Goal: Task Accomplishment & Management: Use online tool/utility

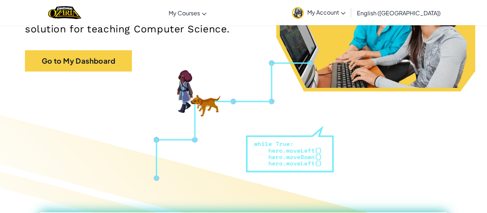
scroll to position [132, 0]
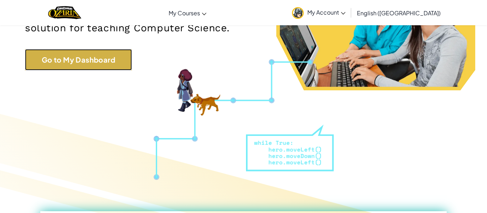
click at [105, 64] on link "Go to My Dashboard" at bounding box center [78, 59] width 107 height 21
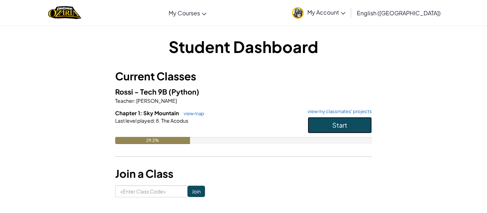
click at [338, 130] on button "Start" at bounding box center [340, 125] width 64 height 16
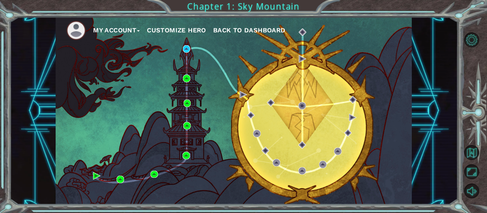
click at [342, 130] on div "My Account Customize Hero Back to Dashboard" at bounding box center [234, 111] width 356 height 188
click at [341, 129] on div "My Account Customize Hero Back to Dashboard" at bounding box center [234, 111] width 356 height 188
click at [195, 56] on div "My Account Customize Hero Back to Dashboard" at bounding box center [234, 111] width 356 height 188
click at [189, 50] on img at bounding box center [186, 48] width 7 height 7
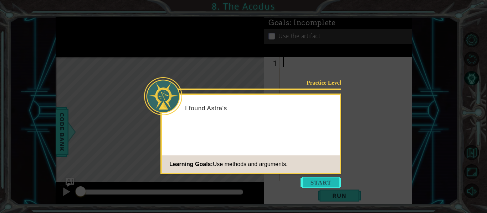
click at [328, 184] on button "Start" at bounding box center [320, 182] width 41 height 11
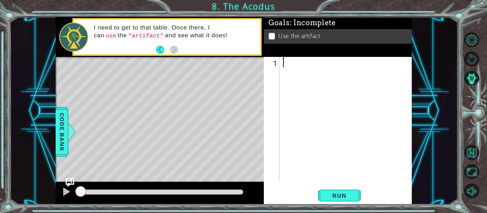
click at [304, 112] on div at bounding box center [348, 129] width 132 height 145
click at [304, 111] on div at bounding box center [348, 129] width 132 height 145
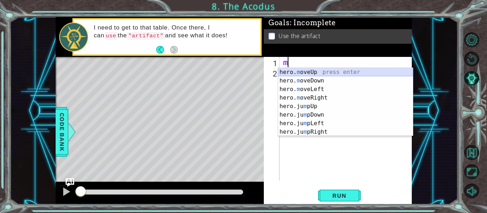
click at [328, 76] on div "hero. m oveUp press enter hero. m oveDown press enter hero. m oveLeft press ent…" at bounding box center [345, 111] width 135 height 86
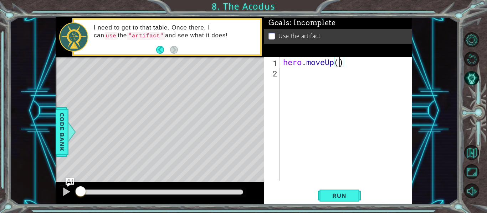
type textarea "hero.moveUp(2)"
click at [318, 66] on div "hero . moveUp ( 2 )" at bounding box center [348, 129] width 132 height 145
click at [319, 70] on div "hero . moveUp ( 2 )" at bounding box center [348, 129] width 132 height 145
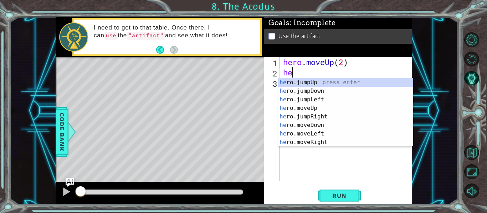
type textarea "her"
click at [333, 99] on div "her o.jumpUp press enter her o.jumpDown press enter her o.jumpLeft press enter …" at bounding box center [345, 121] width 135 height 86
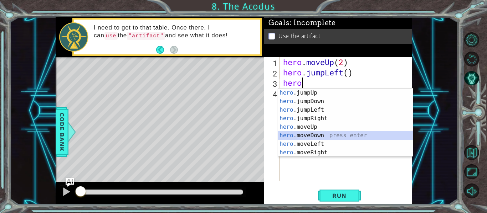
click at [345, 136] on div "hero .jumpUp press enter hero .jumpDown press enter hero .jumpLeft press enter …" at bounding box center [345, 132] width 135 height 86
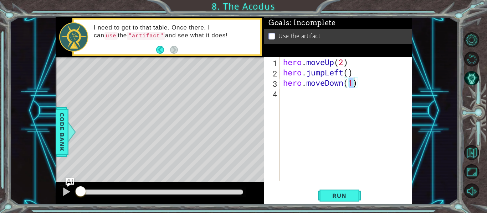
type textarea "hero.moveDown(2)"
click at [312, 93] on div "hero . moveUp ( 2 ) hero . jumpLeft ( ) hero . moveDown ( 2 )" at bounding box center [348, 129] width 132 height 145
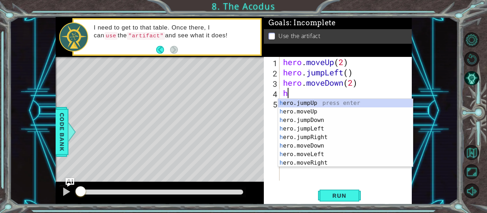
type textarea "he"
click at [316, 119] on div "he ro.jumpUp press enter he ro.jumpDown press enter he ro.jumpLeft press enter …" at bounding box center [345, 142] width 135 height 86
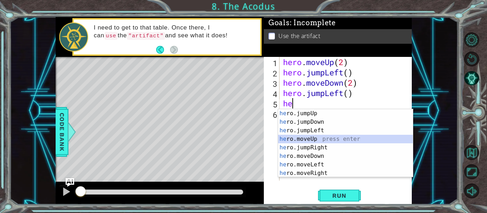
click at [341, 139] on div "he ro.jumpUp press enter he ro.jumpDown press enter he ro.jumpLeft press enter …" at bounding box center [345, 152] width 135 height 86
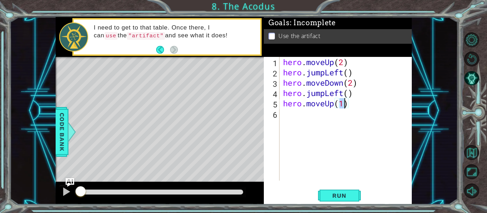
type textarea "hero.moveUp(2)"
click at [316, 116] on div "hero . moveUp ( 2 ) hero . jumpLeft ( ) hero . moveDown ( 2 ) hero . jumpLeft (…" at bounding box center [348, 129] width 132 height 145
type textarea "h"
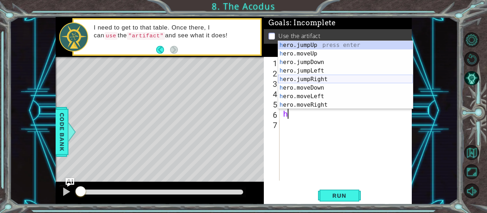
click at [310, 78] on div "h ero.jumpUp press enter h ero.moveUp press enter h ero.jumpDown press enter h …" at bounding box center [345, 84] width 135 height 86
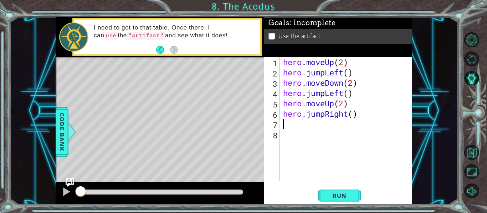
click at [293, 130] on div "hero . moveUp ( 2 ) hero . jumpLeft ( ) hero . moveDown ( 2 ) hero . jumpLeft (…" at bounding box center [348, 129] width 132 height 145
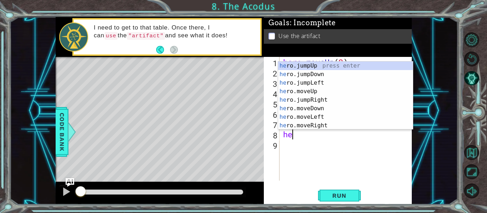
type textarea "h"
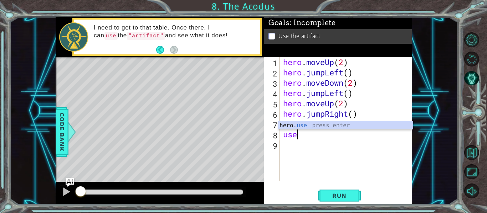
scroll to position [0, 0]
click at [353, 125] on div "hero. use press enter" at bounding box center [345, 135] width 135 height 26
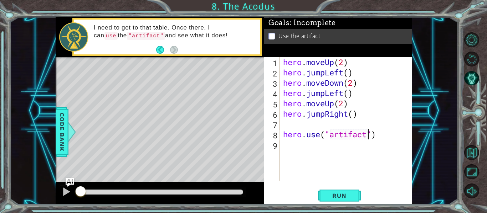
scroll to position [0, 4]
click at [328, 195] on span "Run" at bounding box center [339, 195] width 28 height 7
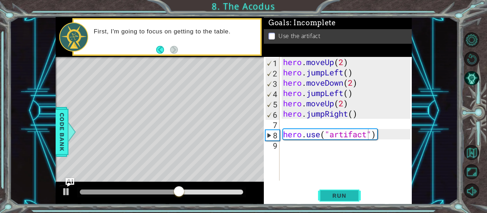
click at [331, 201] on button "Run" at bounding box center [339, 196] width 43 height 15
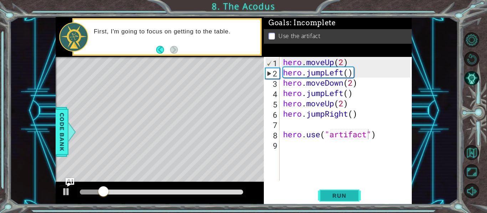
click at [337, 189] on button "Run" at bounding box center [339, 196] width 43 height 15
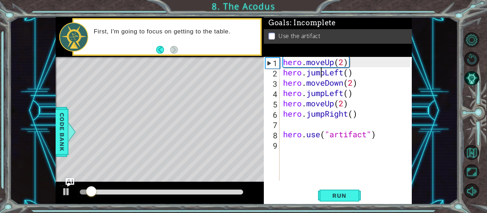
click at [321, 78] on div "hero . moveUp ( 2 ) hero . jumpLeft ( ) hero . moveDown ( 2 ) hero . jumpLeft (…" at bounding box center [348, 129] width 132 height 145
click at [321, 77] on div "hero . moveUp ( 2 ) hero . jumpLeft ( ) hero . moveDown ( 2 ) hero . jumpLeft (…" at bounding box center [348, 129] width 132 height 145
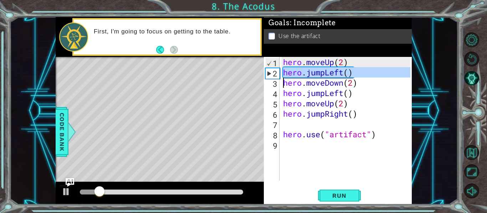
click at [323, 75] on div "hero . moveUp ( 2 ) hero . jumpLeft ( ) hero . moveDown ( 2 ) hero . jumpLeft (…" at bounding box center [346, 119] width 129 height 124
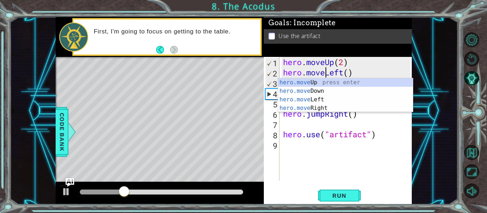
scroll to position [0, 2]
click at [339, 192] on button "Run" at bounding box center [339, 196] width 43 height 15
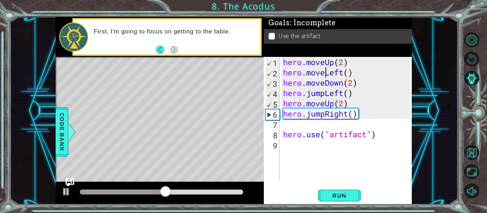
click at [317, 112] on div "hero . moveUp ( 2 ) hero . moveLeft ( ) hero . moveDown ( 2 ) hero . jumpLeft (…" at bounding box center [348, 129] width 132 height 145
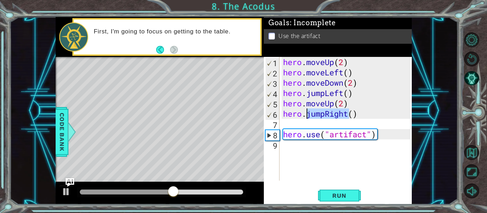
click at [320, 113] on div "hero . moveUp ( 2 ) hero . moveLeft ( ) hero . moveDown ( 2 ) hero . jumpLeft (…" at bounding box center [346, 119] width 129 height 124
drag, startPoint x: 326, startPoint y: 112, endPoint x: 309, endPoint y: 110, distance: 17.5
click at [309, 110] on div "hero . moveUp ( 2 ) hero . moveLeft ( ) hero . moveDown ( 2 ) hero . jumpLeft (…" at bounding box center [348, 129] width 132 height 145
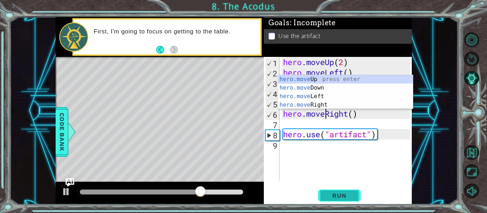
type textarea "hero.moveRight()"
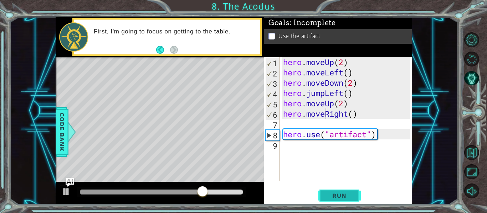
click at [338, 197] on span "Run" at bounding box center [339, 195] width 28 height 7
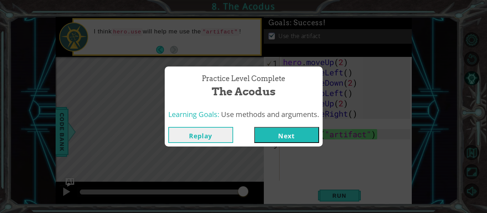
click at [291, 138] on button "Next" at bounding box center [286, 135] width 65 height 16
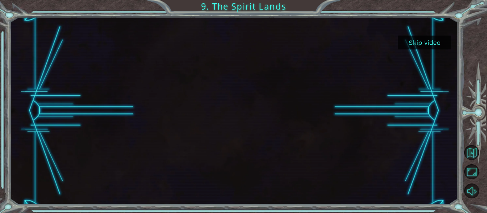
click at [424, 50] on div at bounding box center [234, 111] width 448 height 188
click at [424, 48] on button "Skip video" at bounding box center [424, 43] width 53 height 14
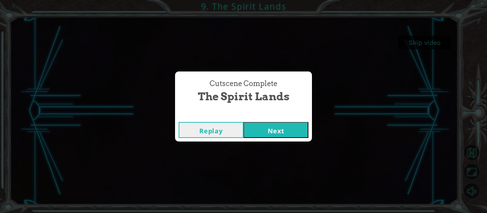
click at [282, 131] on button "Next" at bounding box center [275, 130] width 65 height 16
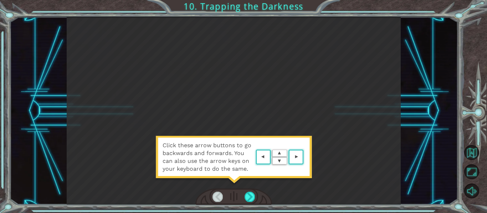
click at [310, 142] on div "Click these arrow buttons to go backwards and forwards. You can also use the ar…" at bounding box center [233, 161] width 157 height 50
click at [307, 142] on div at bounding box center [304, 142] width 8 height 7
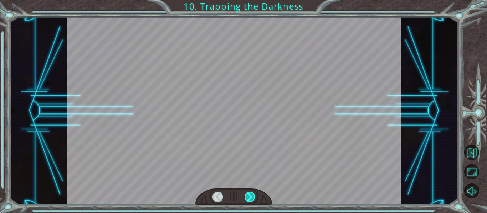
click at [244, 197] on div at bounding box center [249, 197] width 10 height 10
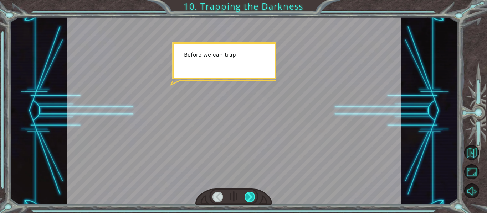
click at [247, 197] on div at bounding box center [249, 197] width 10 height 10
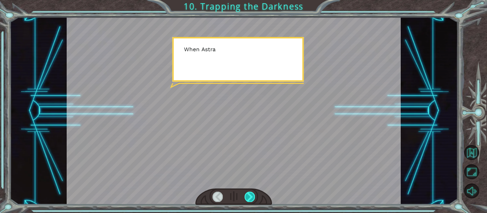
click at [247, 197] on div at bounding box center [249, 197] width 10 height 10
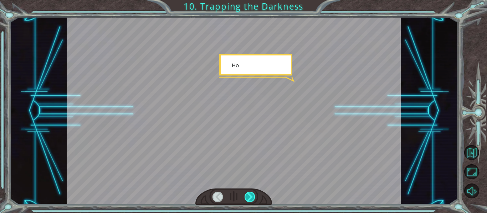
click at [247, 197] on div at bounding box center [249, 197] width 10 height 10
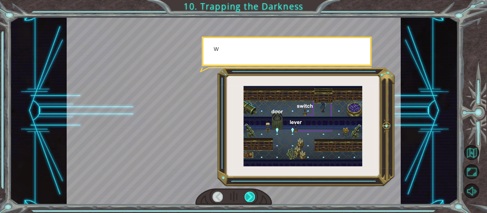
click at [247, 197] on div at bounding box center [249, 197] width 10 height 10
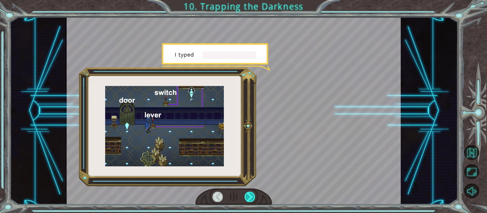
click at [247, 197] on div at bounding box center [249, 197] width 10 height 10
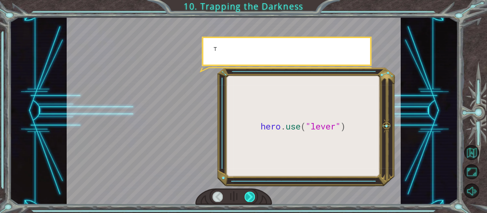
click at [247, 197] on div at bounding box center [249, 197] width 10 height 10
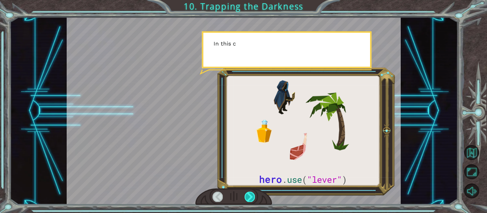
click at [247, 197] on div at bounding box center [249, 197] width 10 height 10
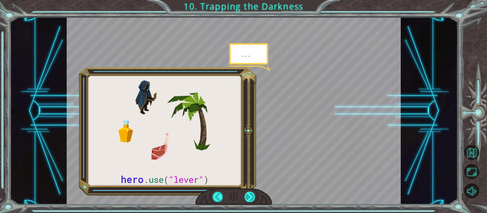
click at [247, 197] on div at bounding box center [249, 197] width 10 height 10
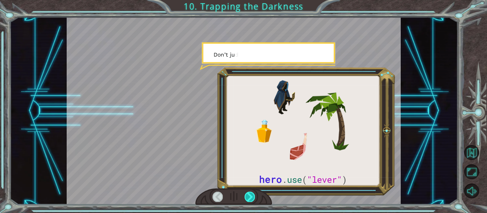
click at [247, 197] on div at bounding box center [249, 197] width 10 height 10
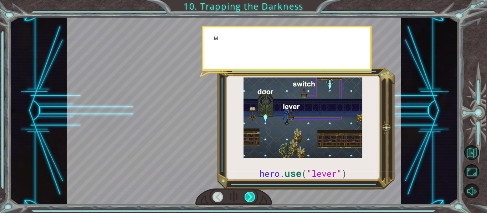
click at [247, 197] on div at bounding box center [249, 197] width 10 height 10
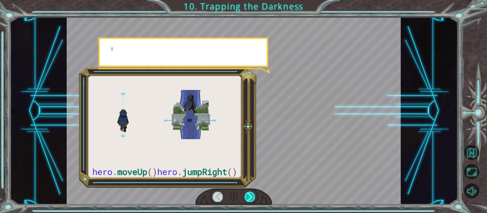
click at [247, 197] on div at bounding box center [249, 197] width 10 height 10
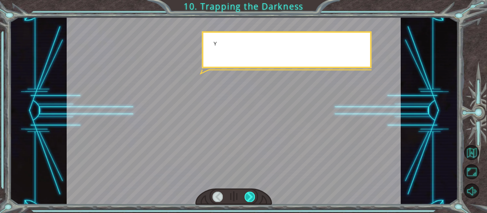
click at [247, 197] on div at bounding box center [249, 197] width 10 height 10
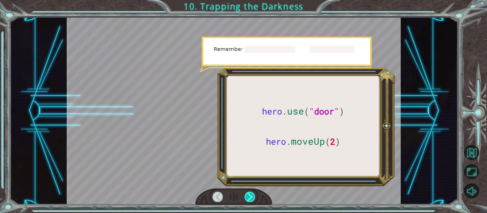
click at [247, 197] on div at bounding box center [249, 197] width 10 height 10
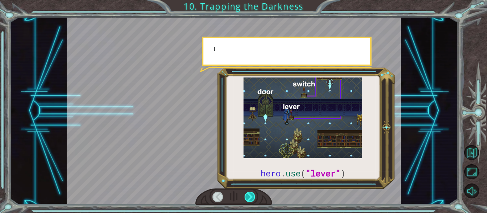
click at [247, 197] on div at bounding box center [249, 197] width 10 height 10
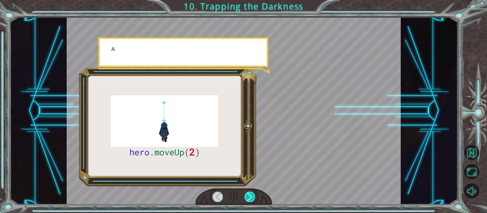
click at [247, 197] on div at bounding box center [249, 197] width 10 height 10
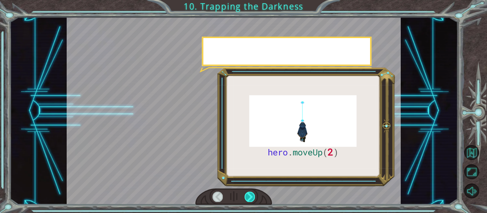
click at [247, 197] on div at bounding box center [249, 197] width 10 height 10
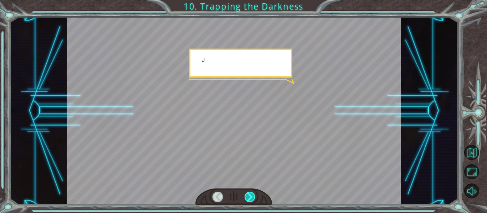
click at [247, 197] on div at bounding box center [249, 197] width 10 height 10
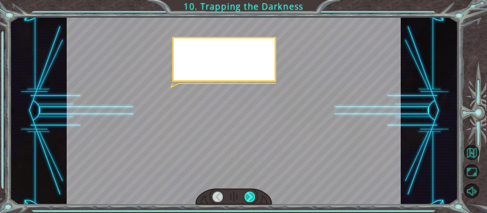
click at [247, 197] on div at bounding box center [249, 197] width 10 height 10
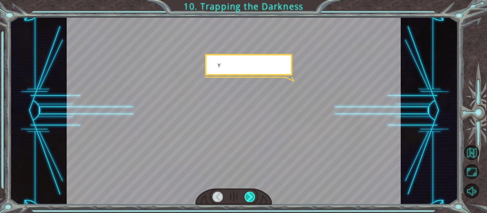
click at [247, 197] on div at bounding box center [249, 197] width 10 height 10
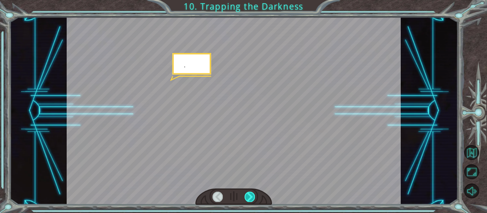
click at [247, 197] on div at bounding box center [249, 197] width 10 height 10
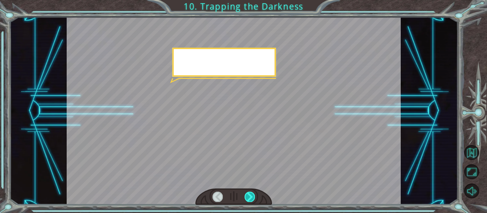
click at [247, 197] on div at bounding box center [249, 197] width 10 height 10
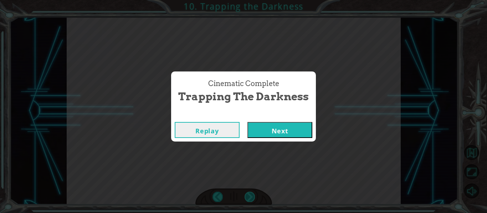
click at [247, 197] on div "Cinematic Complete Trapping the Darkness Replay Next" at bounding box center [243, 106] width 487 height 213
click at [294, 141] on div "Replay Next" at bounding box center [243, 130] width 145 height 23
click at [297, 135] on button "Next" at bounding box center [279, 130] width 65 height 16
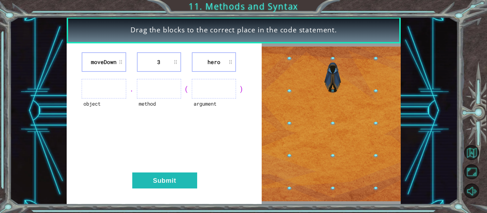
click at [122, 92] on ul at bounding box center [104, 89] width 44 height 20
click at [116, 92] on ul at bounding box center [104, 89] width 44 height 20
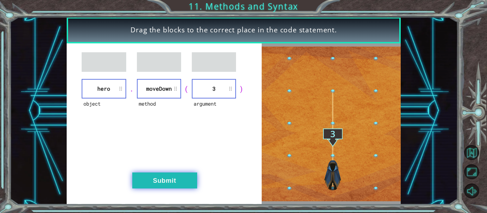
click at [153, 189] on button "Submit" at bounding box center [164, 181] width 65 height 16
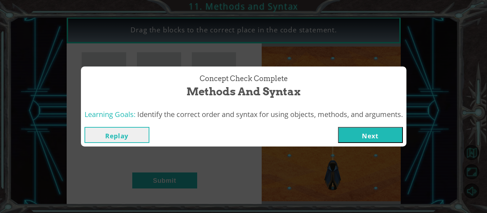
click at [360, 141] on button "Next" at bounding box center [370, 135] width 65 height 16
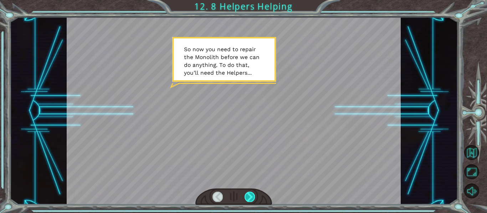
click at [248, 197] on div at bounding box center [249, 197] width 10 height 10
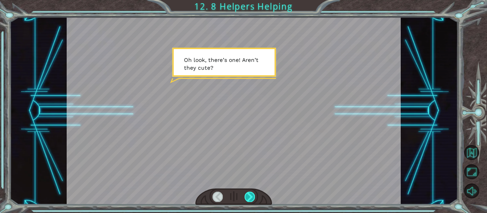
click at [251, 198] on div at bounding box center [249, 197] width 10 height 10
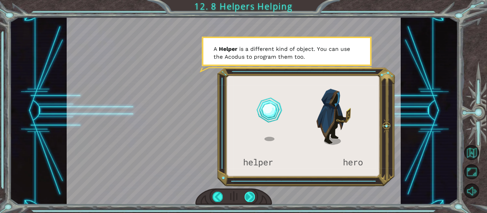
click at [251, 196] on div at bounding box center [249, 197] width 10 height 10
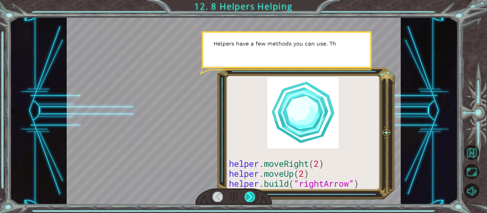
click at [251, 196] on div at bounding box center [249, 197] width 10 height 10
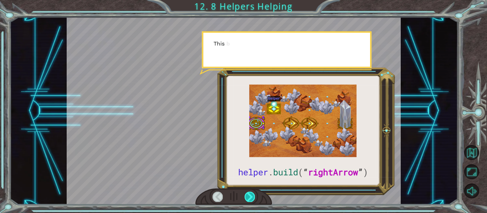
click at [251, 196] on div at bounding box center [249, 197] width 10 height 10
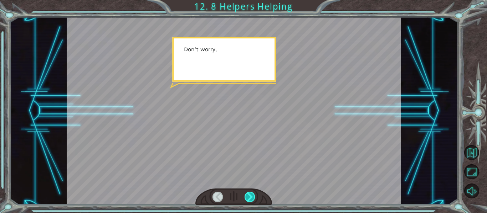
click at [251, 196] on div at bounding box center [249, 197] width 10 height 10
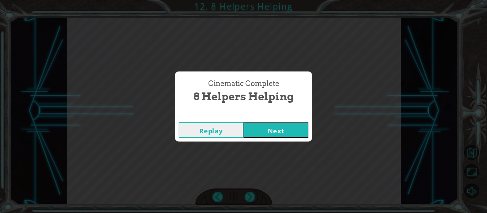
click at [302, 135] on button "Next" at bounding box center [275, 130] width 65 height 16
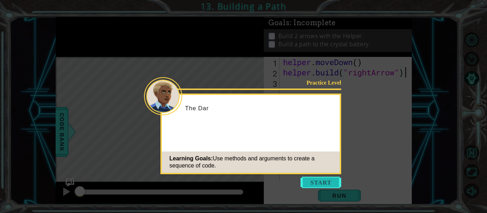
click at [321, 186] on button "Start" at bounding box center [320, 182] width 41 height 11
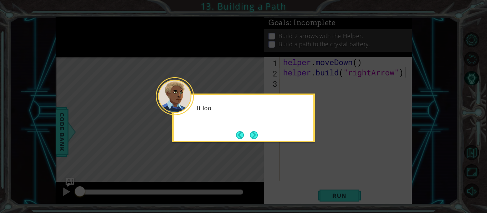
click at [319, 180] on icon at bounding box center [243, 106] width 487 height 213
click at [246, 131] on footer at bounding box center [247, 135] width 22 height 11
click at [250, 132] on button "Next" at bounding box center [254, 135] width 8 height 8
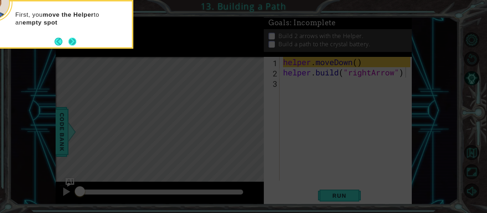
click at [73, 43] on button "Next" at bounding box center [72, 42] width 8 height 8
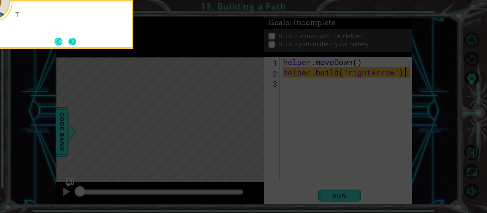
click at [76, 43] on button "Next" at bounding box center [72, 42] width 8 height 8
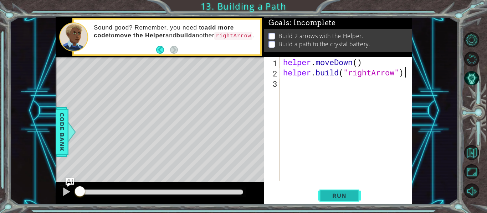
click at [328, 199] on span "Run" at bounding box center [339, 195] width 28 height 7
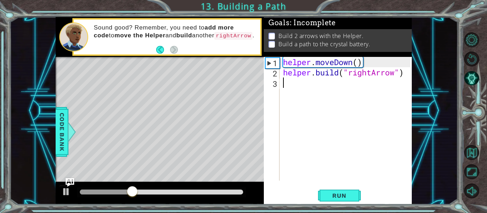
click at [327, 82] on div "helper . moveDown ( ) helper . build ( "rightArrow" )" at bounding box center [348, 129] width 132 height 145
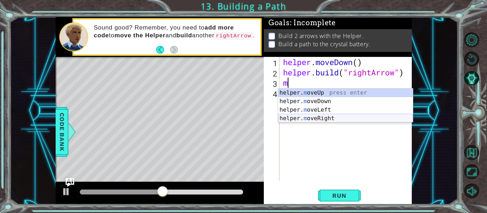
click at [313, 118] on div "helper. m oveUp press enter helper. m oveDown press enter helper. m oveLeft pre…" at bounding box center [345, 114] width 135 height 51
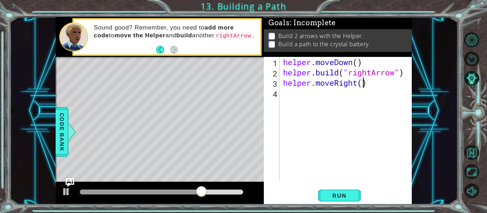
type textarea "helper.moveRight(2)"
click at [334, 91] on div "helper . moveDown ( ) helper . build ( "rightArrow" ) helper . moveRight ( 2 )" at bounding box center [348, 129] width 132 height 145
type textarea "h"
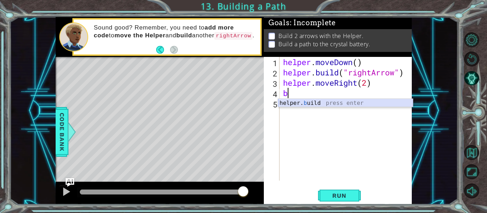
click at [296, 100] on div "helper. b uild press enter" at bounding box center [345, 112] width 135 height 26
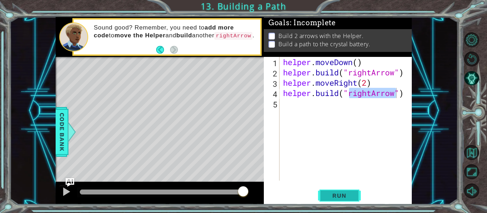
click at [344, 198] on span "Run" at bounding box center [339, 195] width 28 height 7
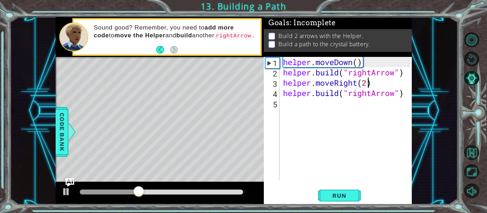
click at [366, 84] on div "helper . moveDown ( ) helper . build ( "rightArrow" ) helper . moveRight ( 2 ) …" at bounding box center [348, 129] width 132 height 145
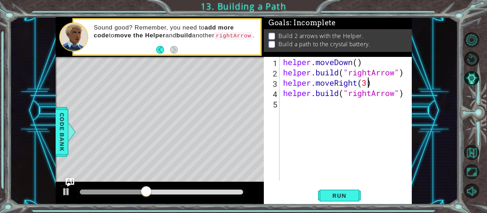
scroll to position [0, 4]
type textarea "helper.moveRight(3)"
click at [339, 195] on span "Run" at bounding box center [339, 195] width 28 height 7
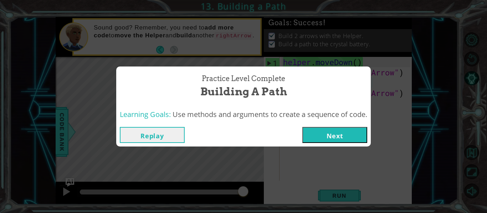
click at [344, 144] on div "Replay Next" at bounding box center [243, 135] width 254 height 23
click at [345, 141] on button "Next" at bounding box center [334, 135] width 65 height 16
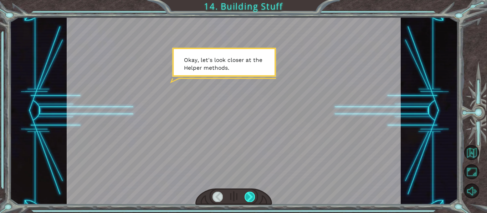
click at [251, 197] on div at bounding box center [249, 197] width 10 height 10
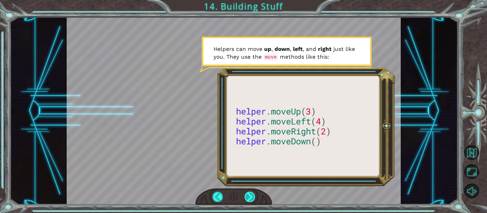
click at [253, 200] on div at bounding box center [249, 197] width 10 height 10
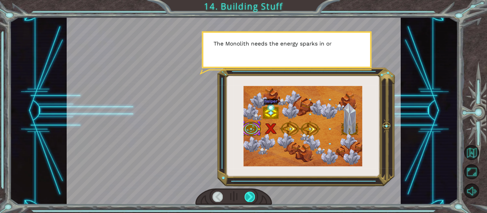
click at [253, 200] on div at bounding box center [249, 197] width 10 height 10
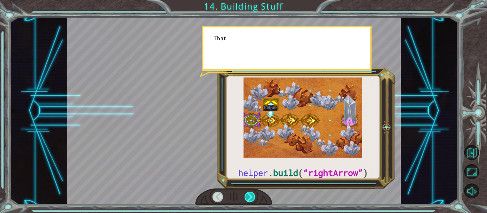
click at [253, 200] on div at bounding box center [249, 197] width 10 height 10
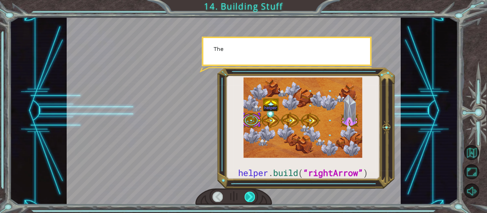
click at [253, 200] on div at bounding box center [249, 197] width 10 height 10
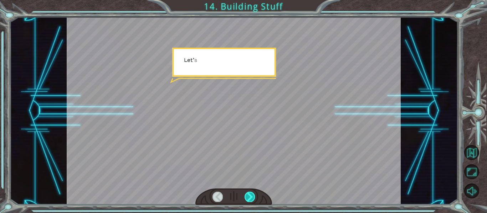
click at [253, 200] on div at bounding box center [249, 197] width 10 height 10
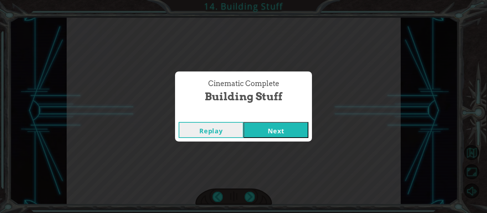
click at [296, 138] on button "Next" at bounding box center [275, 130] width 65 height 16
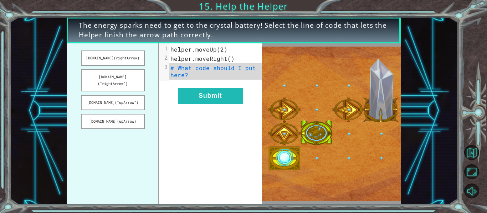
drag, startPoint x: 120, startPoint y: 61, endPoint x: 153, endPoint y: 79, distance: 37.8
click at [153, 79] on ul "[DOMAIN_NAME](rightArrow) [DOMAIN_NAME](“rightArrow”) [DOMAIN_NAME](“upArrow”) …" at bounding box center [113, 123] width 92 height 161
click at [131, 74] on button "[DOMAIN_NAME](“rightArrow”)" at bounding box center [113, 80] width 64 height 22
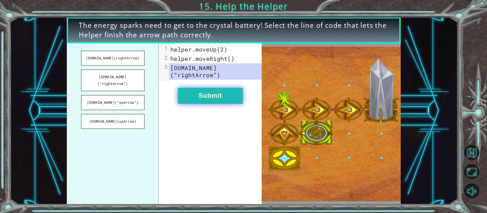
click at [196, 89] on button "Submit" at bounding box center [210, 96] width 65 height 16
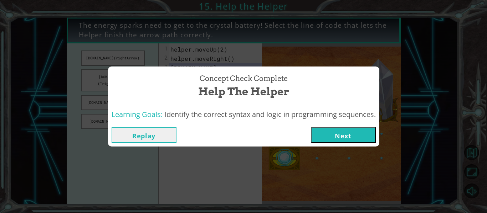
click at [342, 131] on button "Next" at bounding box center [343, 135] width 65 height 16
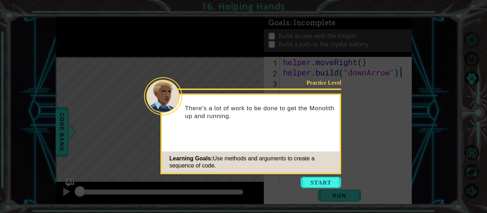
click at [289, 134] on div "There's a lot of work to be done to get the Monolith up and running." at bounding box center [251, 116] width 178 height 36
click at [342, 131] on icon at bounding box center [243, 106] width 487 height 213
click at [307, 182] on button "Start" at bounding box center [320, 182] width 41 height 11
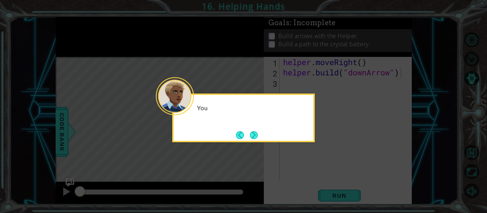
click at [265, 136] on div "You" at bounding box center [243, 118] width 143 height 49
click at [275, 124] on div "You fixed one of t" at bounding box center [244, 112] width 140 height 28
click at [257, 139] on button "Next" at bounding box center [254, 135] width 8 height 8
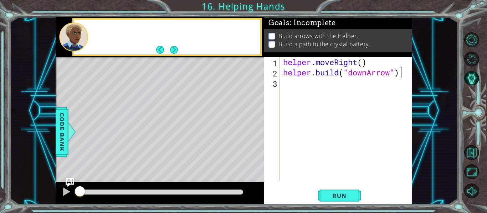
click at [258, 140] on div "Level Map" at bounding box center [220, 162] width 329 height 210
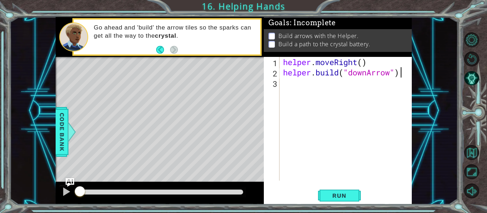
click at [357, 94] on div "helper . moveRight ( ) helper . build ( "downArrow" )" at bounding box center [348, 129] width 132 height 145
click at [286, 102] on div "helper . moveRight ( ) helper . build ( "downArrow" )" at bounding box center [348, 129] width 132 height 145
click at [305, 110] on div "helper . moveRight ( ) helper . build ( "downArrow" )" at bounding box center [348, 129] width 132 height 145
click at [355, 195] on button "Run" at bounding box center [339, 196] width 43 height 15
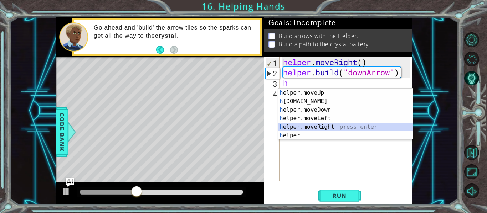
click at [342, 130] on div "h elper.moveUp press enter h [DOMAIN_NAME] press enter h elper.moveDown press e…" at bounding box center [345, 123] width 135 height 68
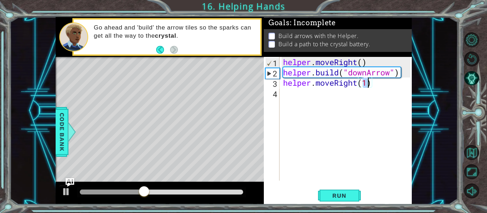
type textarea "helper.moveRight(2)"
click at [355, 95] on div "helper . moveRight ( ) helper . build ( "downArrow" ) helper . moveRight ( 2 )" at bounding box center [348, 129] width 132 height 145
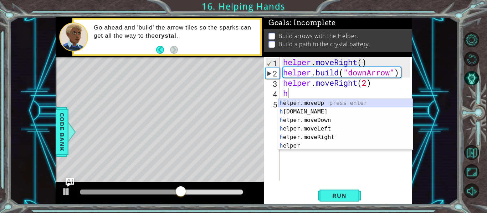
click at [334, 107] on div "h elper.moveUp press enter h [DOMAIN_NAME] press enter h elper.moveDown press e…" at bounding box center [345, 133] width 135 height 68
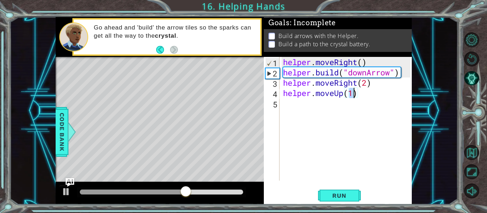
scroll to position [0, 3]
click at [336, 187] on div "helper.moveUp(2) 1 2 3 4 5 helper . moveRight ( ) helper . build ( "downArrow" …" at bounding box center [338, 131] width 148 height 148
click at [338, 189] on button "Run" at bounding box center [339, 196] width 43 height 15
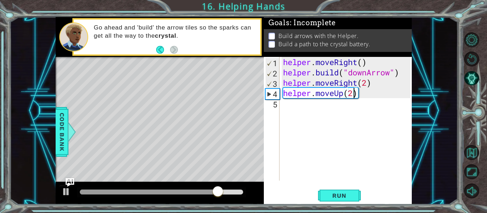
click at [304, 82] on div "helper . moveRight ( ) helper . build ( "downArrow" ) helper . moveRight ( 2 ) …" at bounding box center [348, 129] width 132 height 145
click at [277, 80] on div "3" at bounding box center [272, 84] width 14 height 10
type textarea "helper.moveRight(2)"
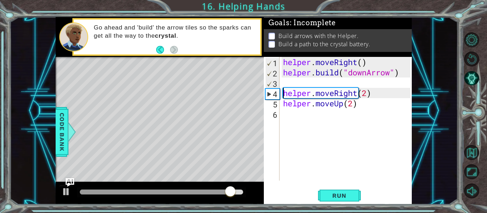
click at [288, 80] on div "helper . moveRight ( ) helper . build ( "downArrow" ) helper . moveRight ( 2 ) …" at bounding box center [348, 129] width 132 height 145
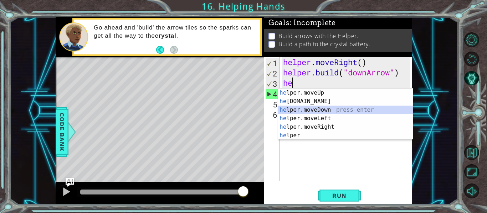
click at [329, 112] on div "he lper.moveUp press enter he [DOMAIN_NAME] press enter he lper.moveDown press …" at bounding box center [345, 123] width 135 height 68
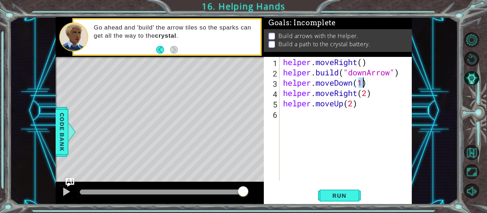
scroll to position [0, 4]
type textarea "helper.moveDown(3)"
click at [348, 191] on button "Run" at bounding box center [339, 196] width 43 height 15
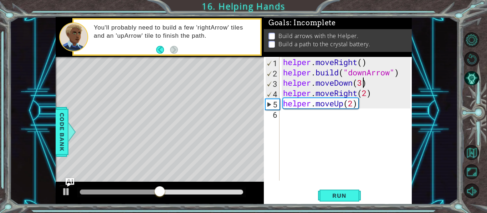
click at [283, 82] on div "helper . moveRight ( ) helper . build ( "downArrow" ) helper . moveDown ( 3 ) h…" at bounding box center [348, 129] width 132 height 145
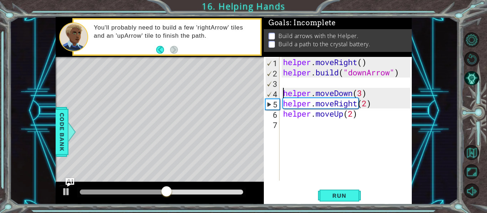
click at [288, 80] on div "helper . moveRight ( ) helper . build ( "downArrow" ) helper . moveDown ( 3 ) h…" at bounding box center [348, 129] width 132 height 145
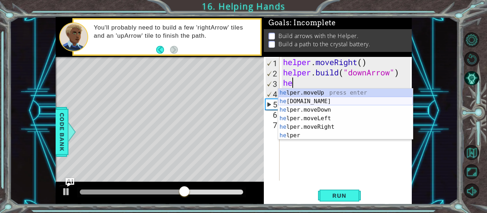
click at [356, 102] on div "he lper.moveUp press enter he [DOMAIN_NAME] press enter he lper.moveDown press …" at bounding box center [345, 123] width 135 height 68
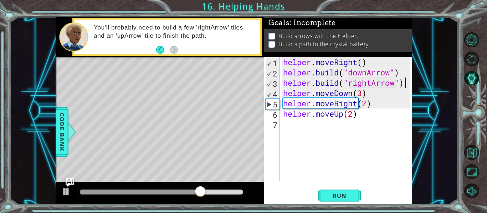
click at [404, 84] on div "helper . moveRight ( ) helper . build ( "downArrow" ) helper . build ( "rightAr…" at bounding box center [348, 129] width 132 height 145
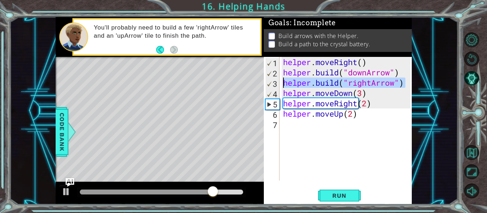
drag, startPoint x: 403, startPoint y: 84, endPoint x: 282, endPoint y: 83, distance: 121.5
click at [282, 83] on div "helper . moveRight ( ) helper . build ( "downArrow" ) helper . build ( "rightAr…" at bounding box center [348, 129] width 132 height 145
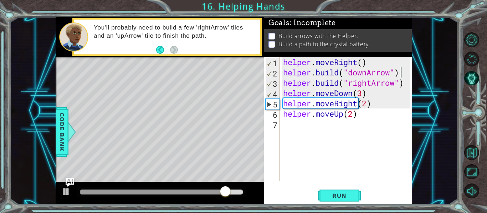
click at [404, 78] on div "helper . moveRight ( ) helper . build ( "downArrow" ) helper . build ( "rightAr…" at bounding box center [348, 129] width 132 height 145
click at [406, 81] on div "helper . moveRight ( ) helper . build ( "downArrow" ) helper . build ( "rightAr…" at bounding box center [348, 129] width 132 height 145
type textarea "[DOMAIN_NAME]("rightArrow")"
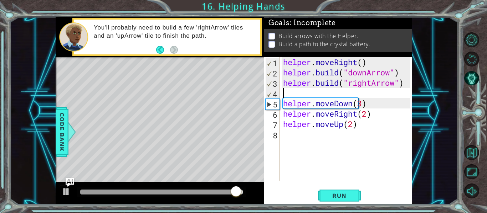
paste textarea "[DOMAIN_NAME]("rightArrow")"
type textarea "[DOMAIN_NAME]("rightArrow")"
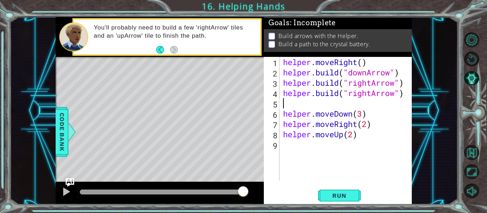
paste textarea "[DOMAIN_NAME]("rightArrow")"
click at [343, 187] on div "[DOMAIN_NAME]("rightArrow") 1 2 3 4 5 6 7 8 9 helper . moveRight ( ) helper . b…" at bounding box center [338, 131] width 148 height 148
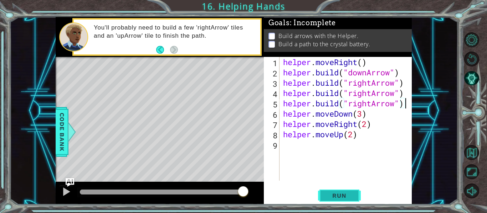
click at [347, 191] on button "Run" at bounding box center [339, 196] width 43 height 15
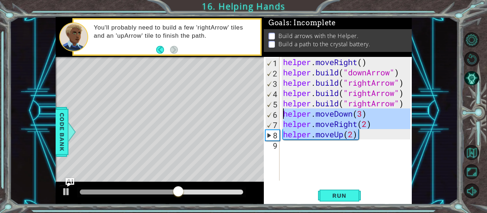
drag, startPoint x: 374, startPoint y: 138, endPoint x: 283, endPoint y: 116, distance: 93.4
click at [283, 116] on div "helper . moveRight ( ) helper . build ( "downArrow" ) helper . build ( "rightAr…" at bounding box center [348, 129] width 132 height 145
type textarea "helper.moveDown(3) helper.moveRight(2)"
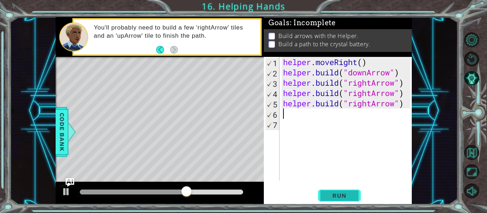
click at [342, 190] on button "Run" at bounding box center [339, 196] width 43 height 15
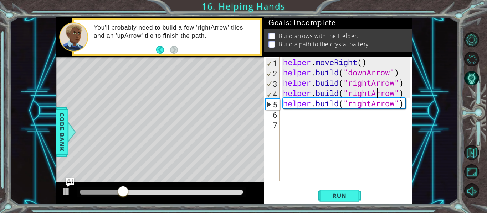
click at [378, 90] on div "helper . moveRight ( ) helper . build ( "downArrow" ) helper . build ( "rightAr…" at bounding box center [348, 129] width 132 height 145
type textarea "[DOMAIN_NAME]("rightArrow")"
click at [351, 130] on div "helper . moveRight ( ) helper . build ( "downArrow" ) helper . build ( "rightAr…" at bounding box center [348, 129] width 132 height 145
